Goal: Task Accomplishment & Management: Manage account settings

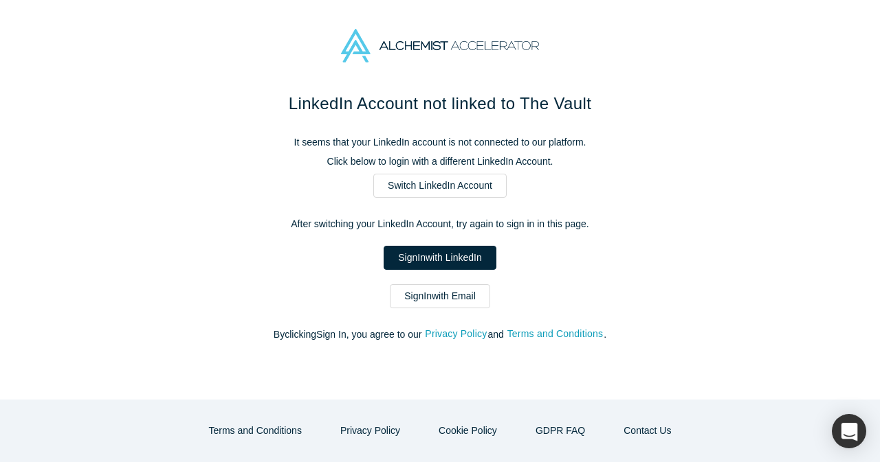
click at [427, 309] on div "LinkedIn Account not linked to The Vault It seems that your LinkedIn account is…" at bounding box center [439, 223] width 577 height 265
click at [428, 300] on link "Sign In with Email" at bounding box center [440, 297] width 100 height 24
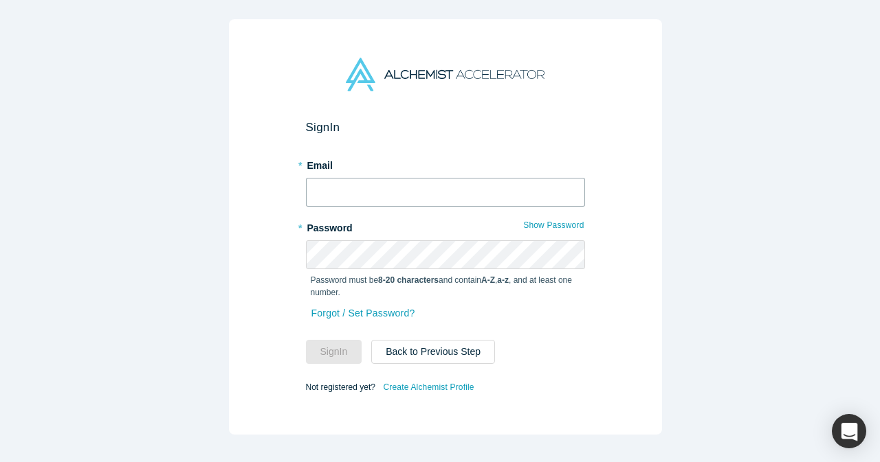
type input "[EMAIL_ADDRESS][DOMAIN_NAME]"
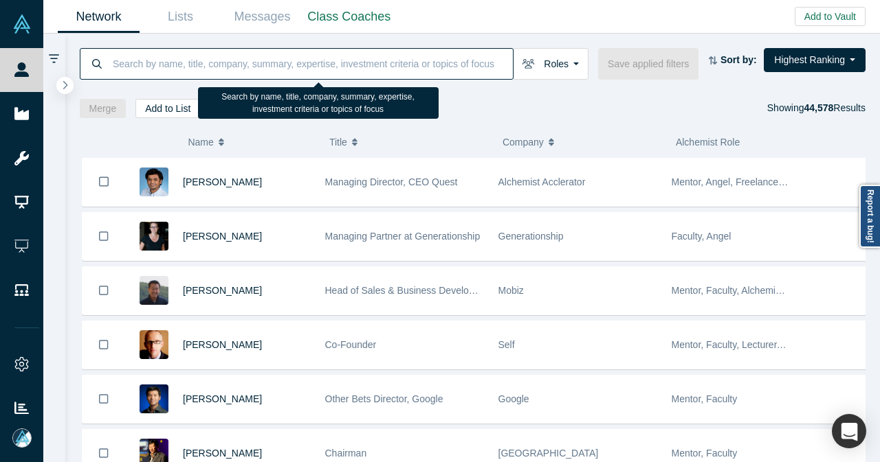
click at [199, 64] on input at bounding box center [311, 63] width 401 height 32
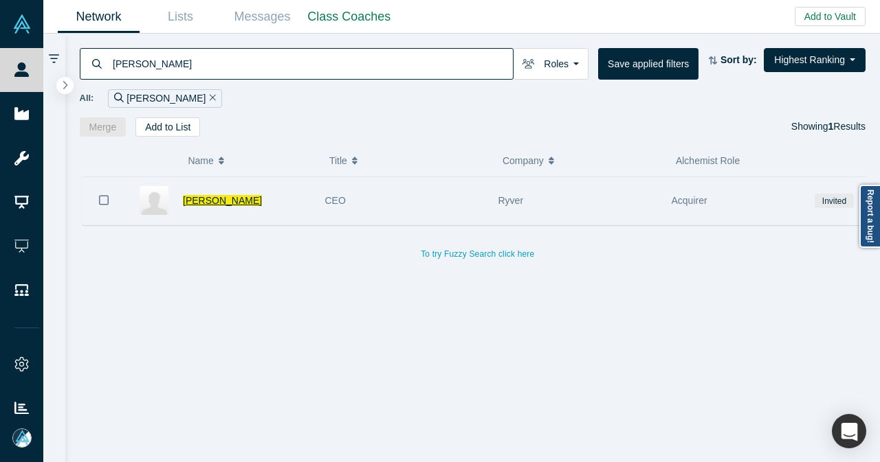
type input "pat sullivan"
click at [212, 197] on span "Pat Sullivan" at bounding box center [222, 200] width 79 height 11
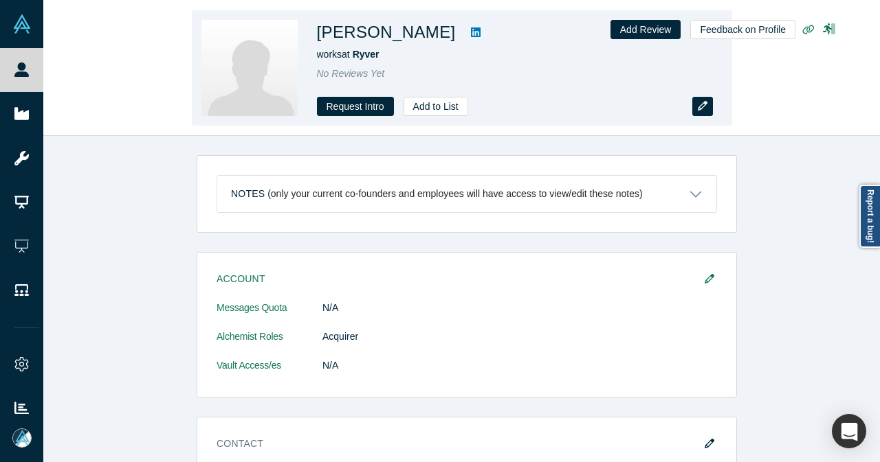
click at [709, 111] on button "button" at bounding box center [702, 106] width 21 height 19
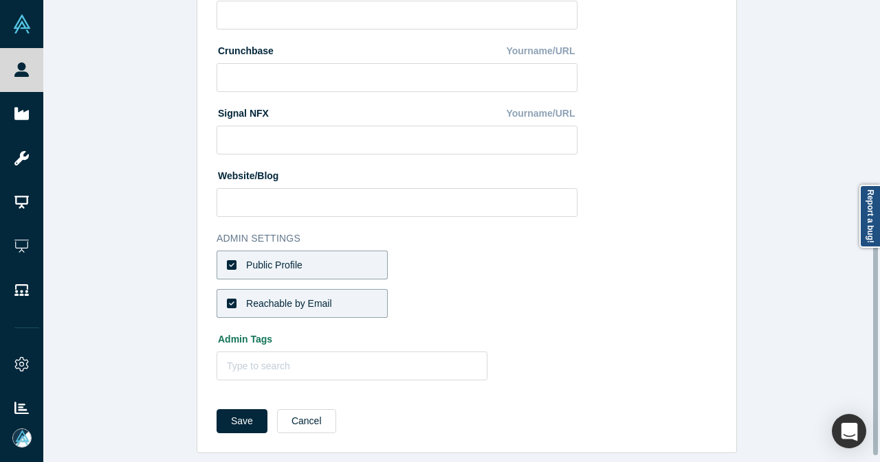
scroll to position [555, 0]
click at [227, 260] on icon at bounding box center [232, 265] width 10 height 10
click at [0, 0] on input "Public Profile" at bounding box center [0, 0] width 0 height 0
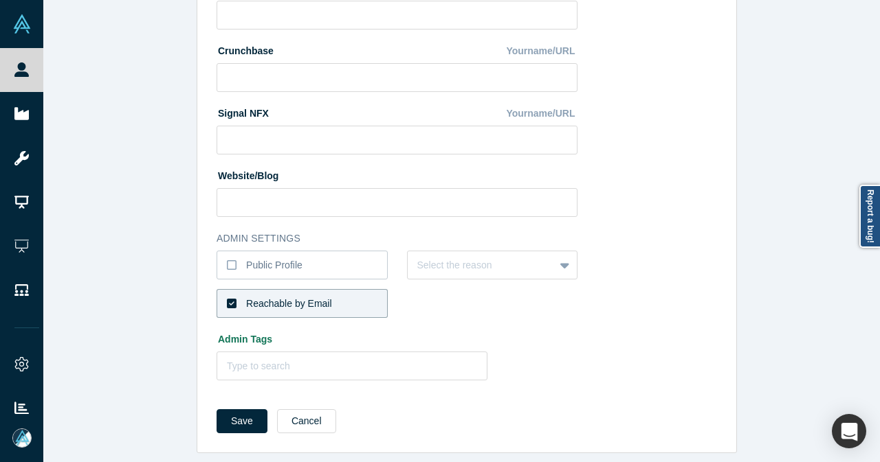
click at [227, 299] on icon at bounding box center [232, 304] width 10 height 10
click at [0, 0] on input "Reachable by Email" at bounding box center [0, 0] width 0 height 0
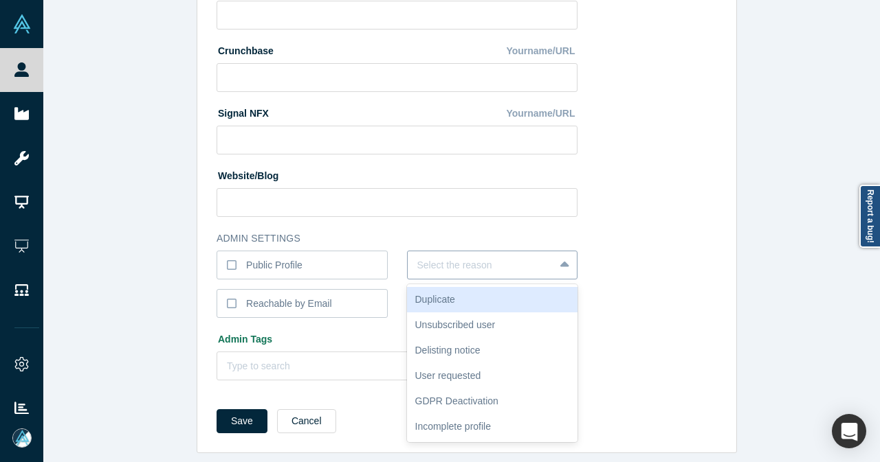
click at [560, 258] on icon at bounding box center [564, 265] width 9 height 14
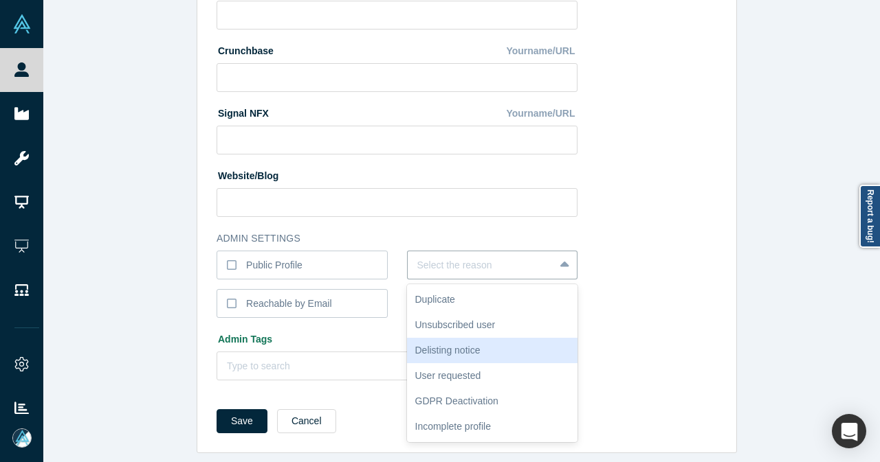
click at [456, 343] on div "Delisting notice" at bounding box center [492, 350] width 171 height 25
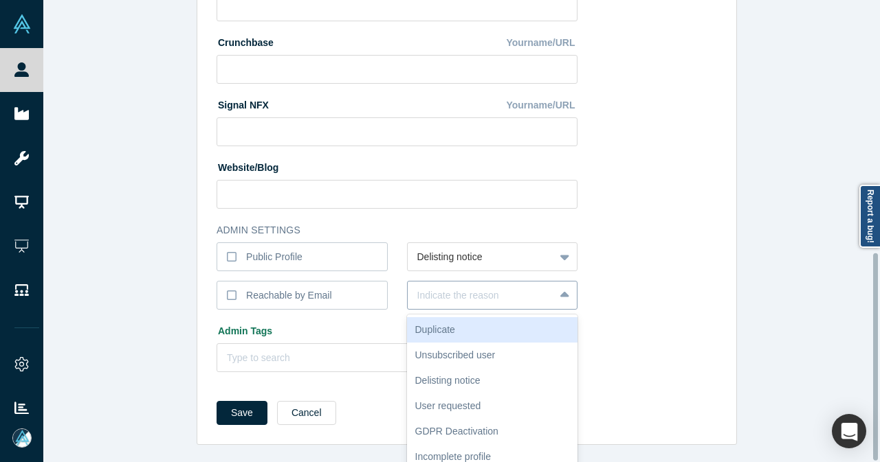
scroll to position [564, 0]
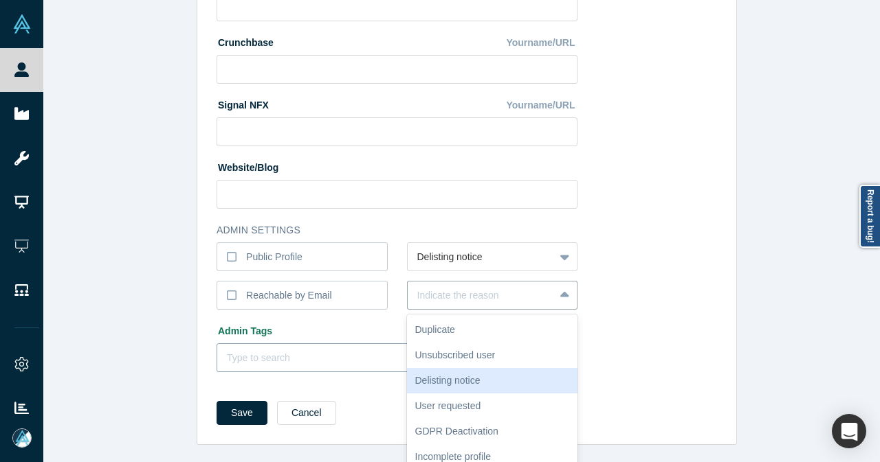
click at [478, 370] on div "Delisting notice" at bounding box center [492, 380] width 171 height 25
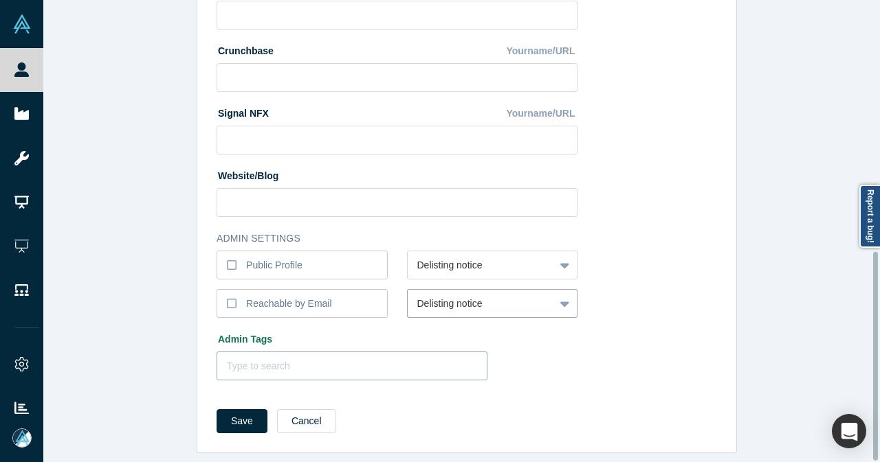
scroll to position [555, 0]
click at [282, 361] on div at bounding box center [352, 366] width 250 height 17
type input "u"
type input "a"
type input "b"
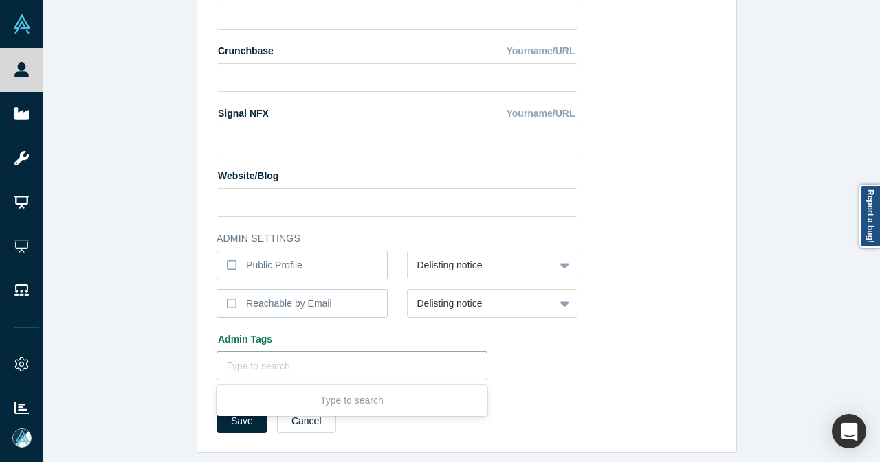
type input "c"
type input "d"
type input "e"
type input "f"
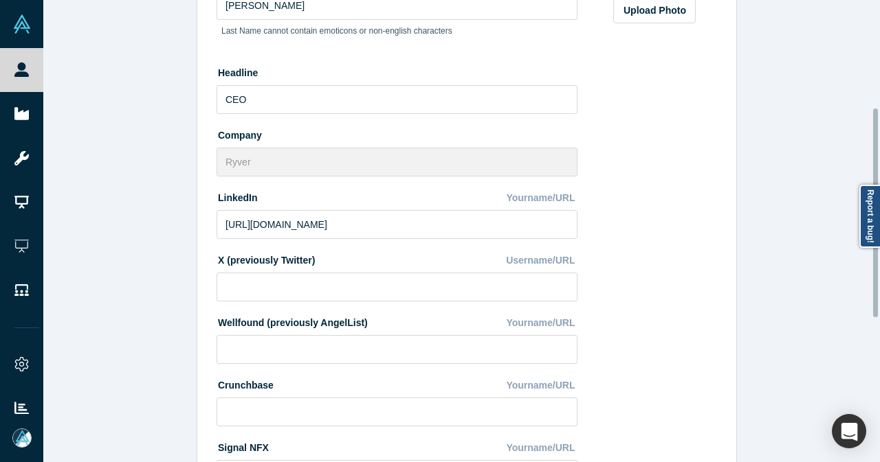
scroll to position [487, 0]
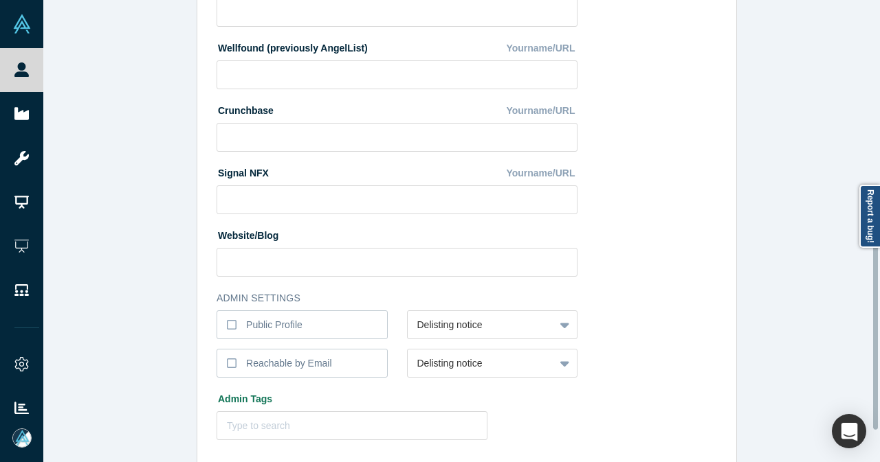
click at [572, 324] on div "* First Name Pat First Name cannot contain emoticons or non-english characters …" at bounding box center [403, 24] width 375 height 852
click at [564, 324] on div "Delisting notice" at bounding box center [492, 325] width 171 height 29
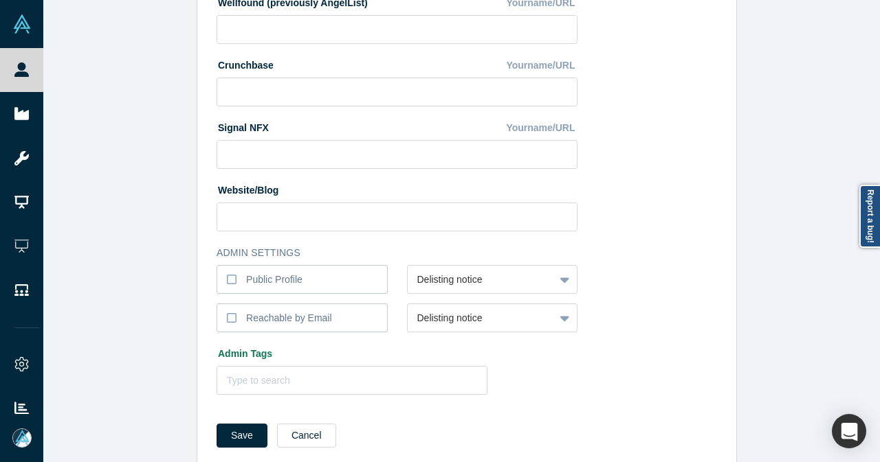
click at [236, 434] on button "Save" at bounding box center [241, 436] width 51 height 24
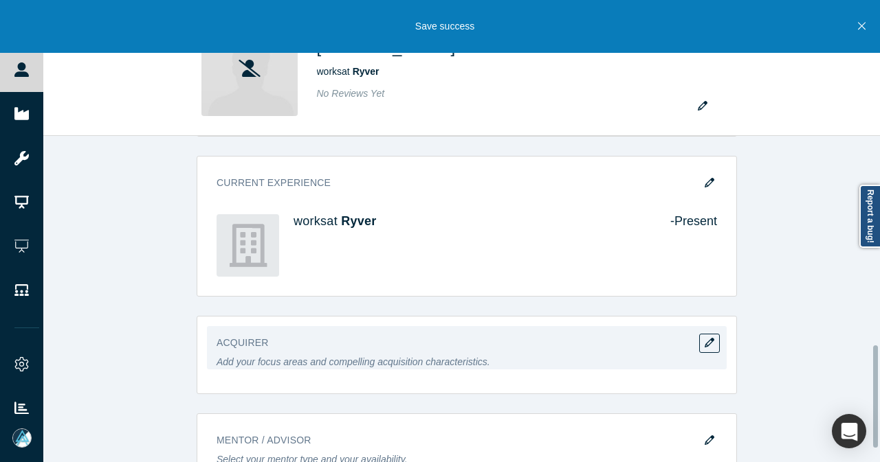
scroll to position [710, 0]
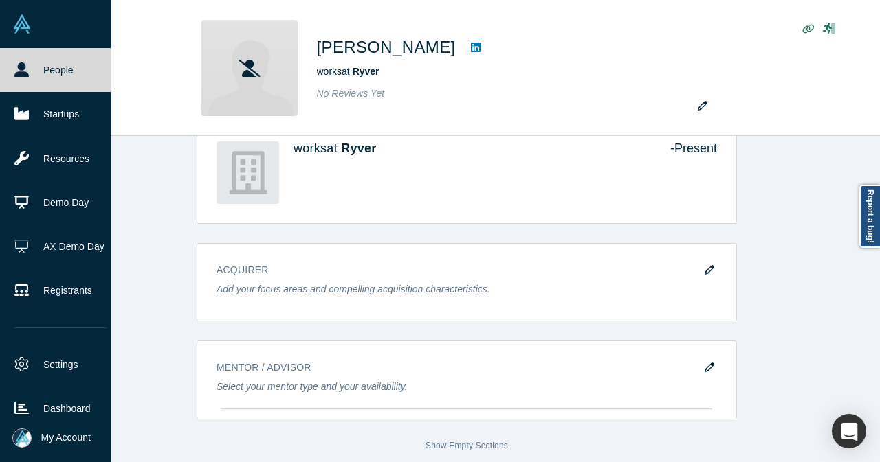
click at [40, 72] on link "People" at bounding box center [60, 70] width 121 height 44
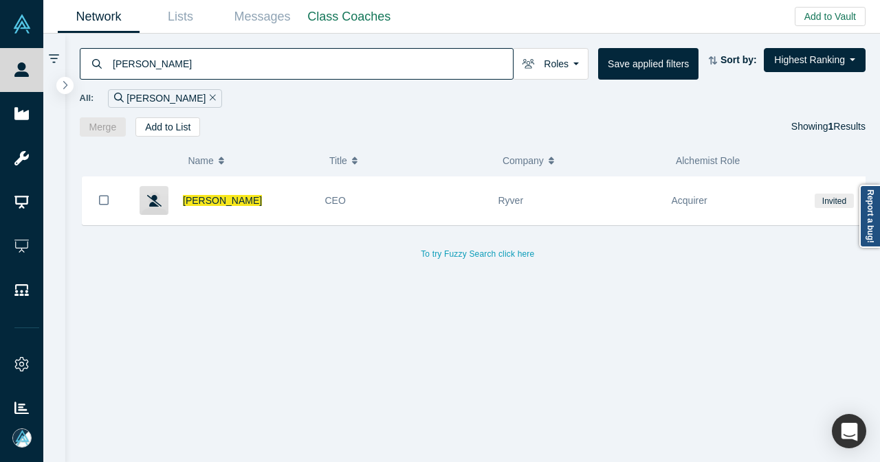
drag, startPoint x: 176, startPoint y: 100, endPoint x: 177, endPoint y: 91, distance: 8.3
click at [205, 100] on button "Remove Filter" at bounding box center [210, 99] width 10 height 16
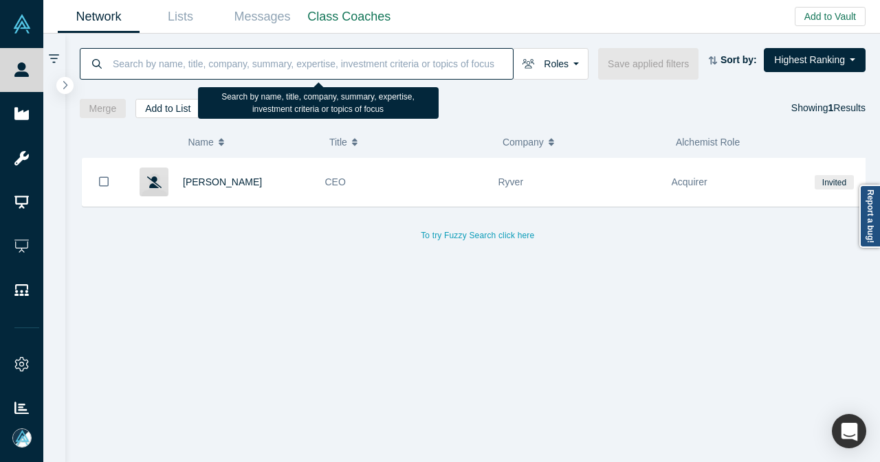
click at [183, 69] on input at bounding box center [311, 63] width 401 height 32
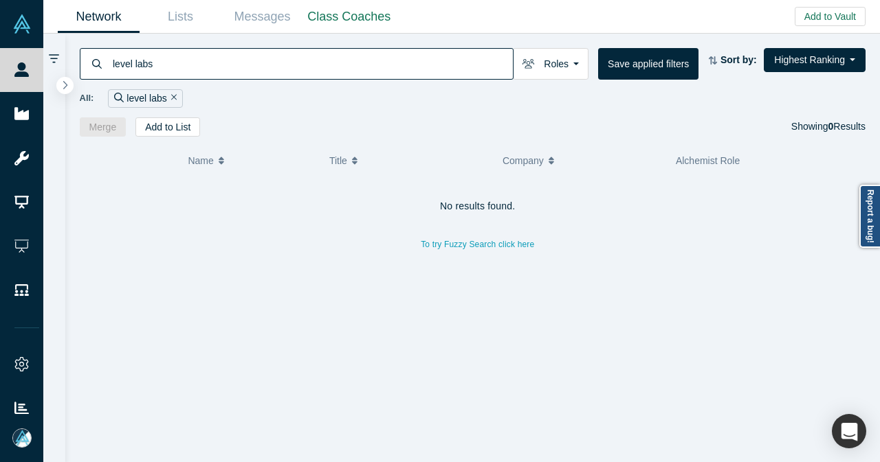
type input "level labs"
